Goal: Information Seeking & Learning: Learn about a topic

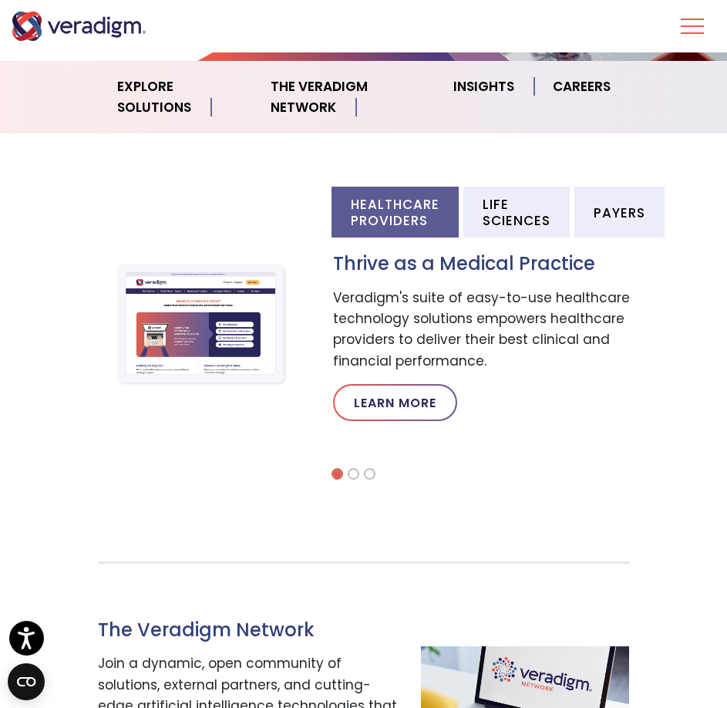
scroll to position [237, 0]
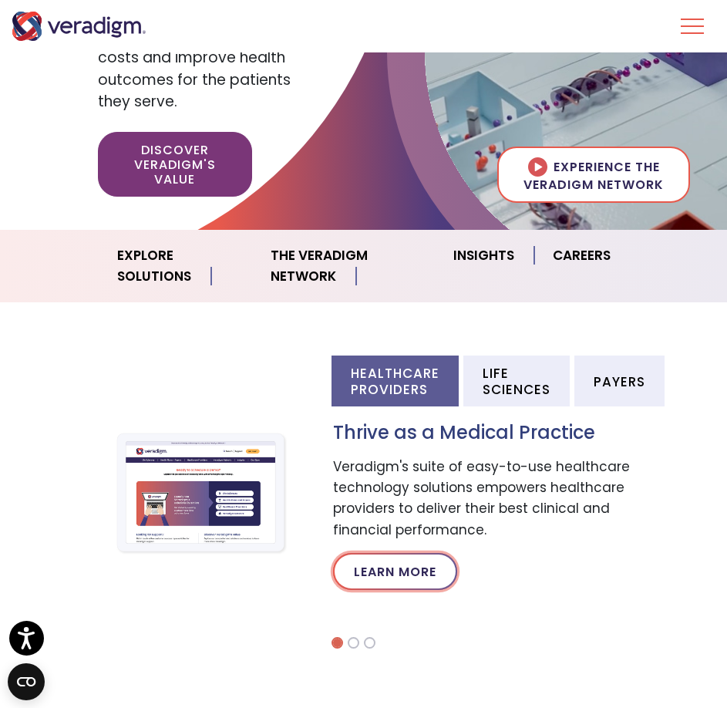
click at [402, 581] on link "Learn More" at bounding box center [395, 571] width 124 height 37
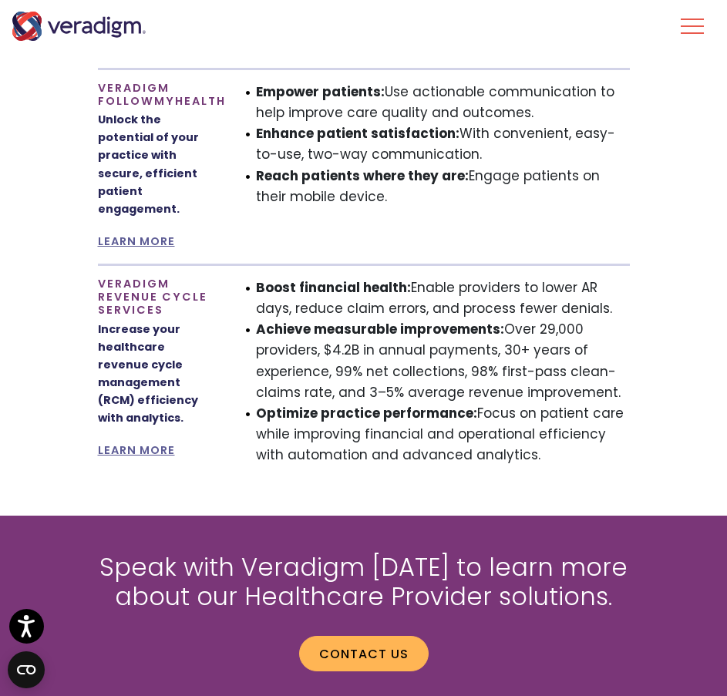
scroll to position [1773, 0]
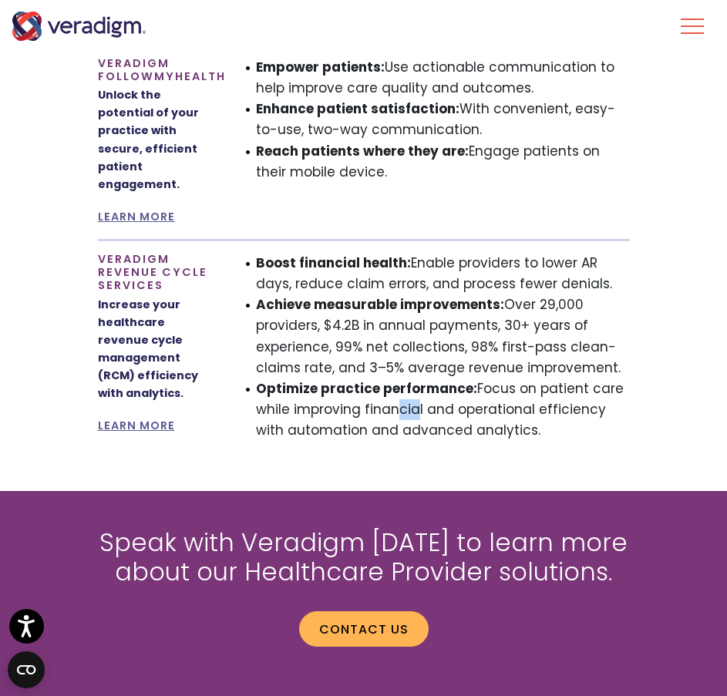
drag, startPoint x: 389, startPoint y: 397, endPoint x: 412, endPoint y: 399, distance: 23.2
click at [412, 399] on li "Optimize practice performance: Focus on patient care while improving financial …" at bounding box center [443, 410] width 374 height 63
drag, startPoint x: 418, startPoint y: 399, endPoint x: 402, endPoint y: 398, distance: 16.2
click at [402, 398] on li "Optimize practice performance: Focus on patient care while improving financial …" at bounding box center [443, 410] width 374 height 63
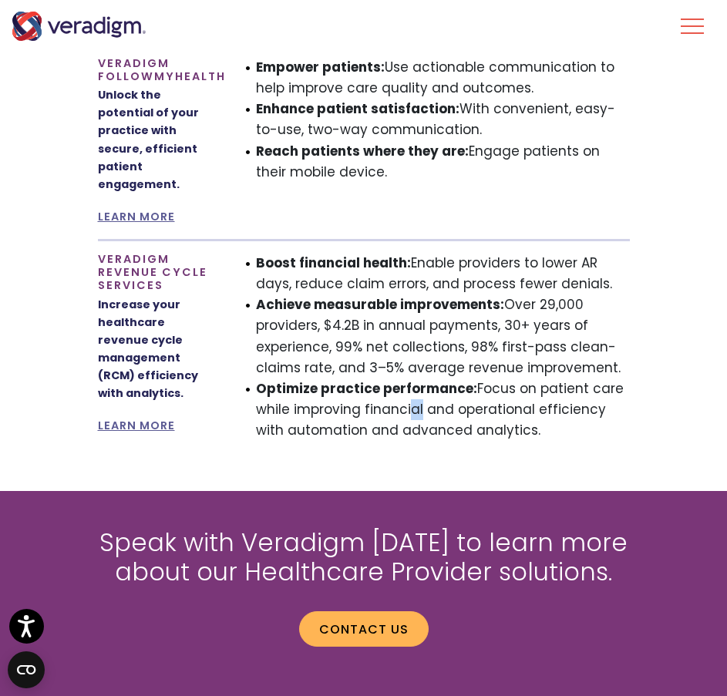
click at [408, 396] on li "Optimize practice performance: Focus on patient care while improving financial …" at bounding box center [443, 410] width 374 height 63
drag, startPoint x: 419, startPoint y: 394, endPoint x: 406, endPoint y: 395, distance: 13.9
click at [406, 395] on li "Optimize practice performance: Focus on patient care while improving financial …" at bounding box center [443, 410] width 374 height 63
drag, startPoint x: 363, startPoint y: 388, endPoint x: 379, endPoint y: 390, distance: 16.4
click at [379, 390] on li "Optimize practice performance: Focus on patient care while improving financial …" at bounding box center [443, 410] width 374 height 63
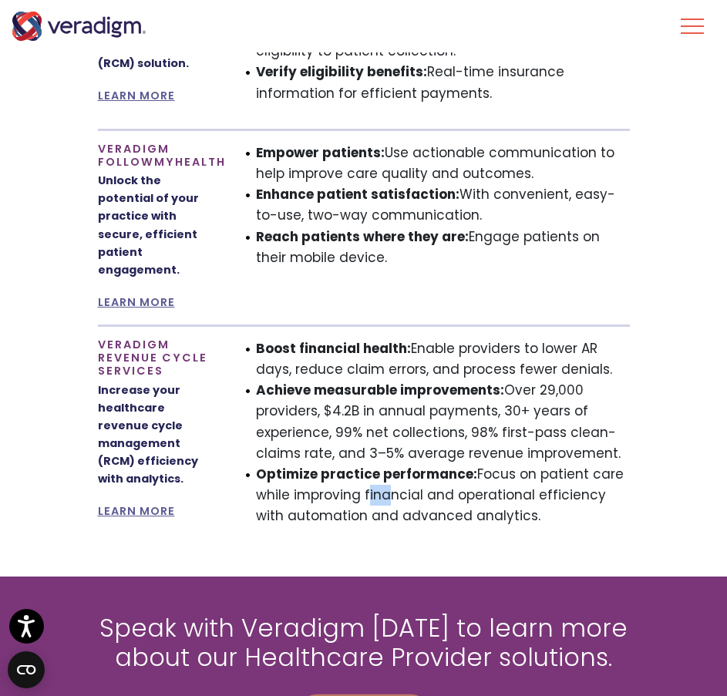
scroll to position [1661, 0]
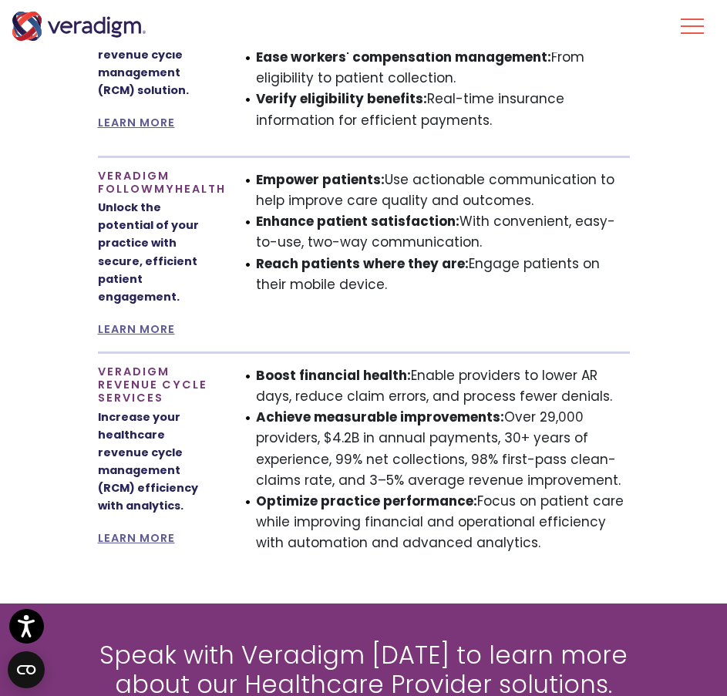
click at [359, 382] on li "Boost financial health: Enable providers to lower AR days, reduce claim errors,…" at bounding box center [443, 386] width 374 height 42
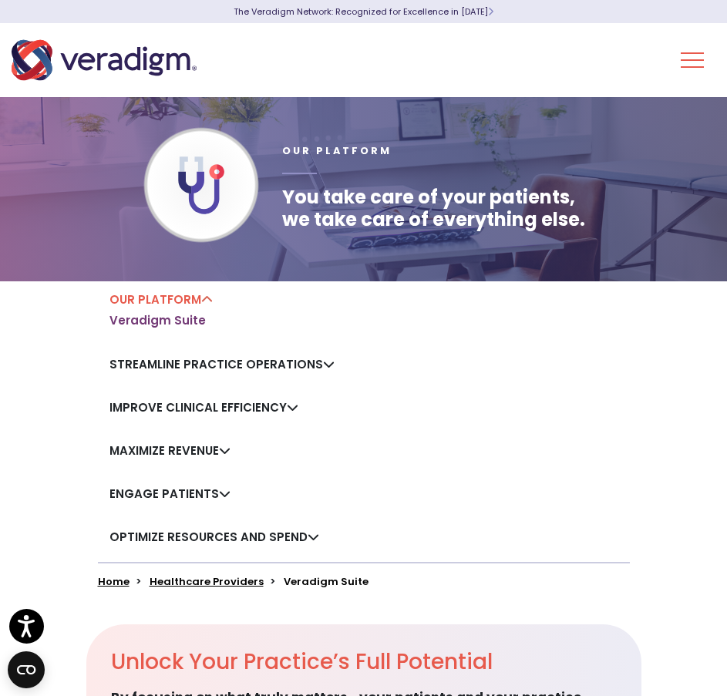
scroll to position [0, 0]
